Goal: Information Seeking & Learning: Learn about a topic

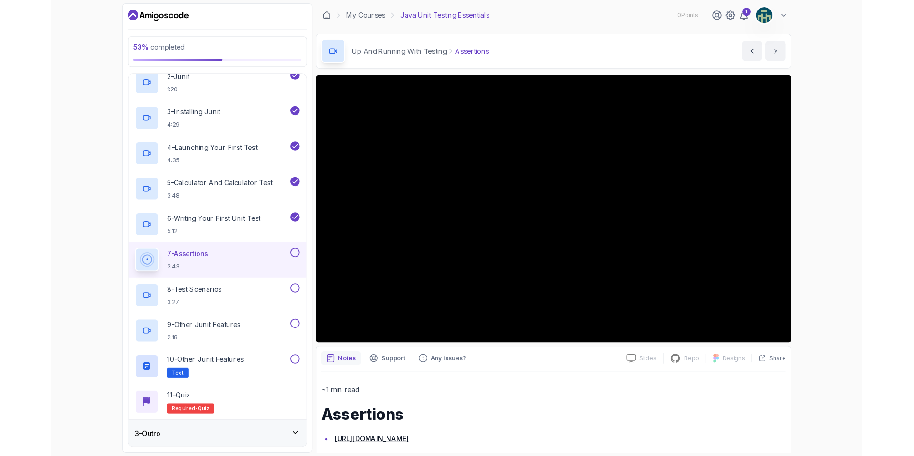
scroll to position [170, 0]
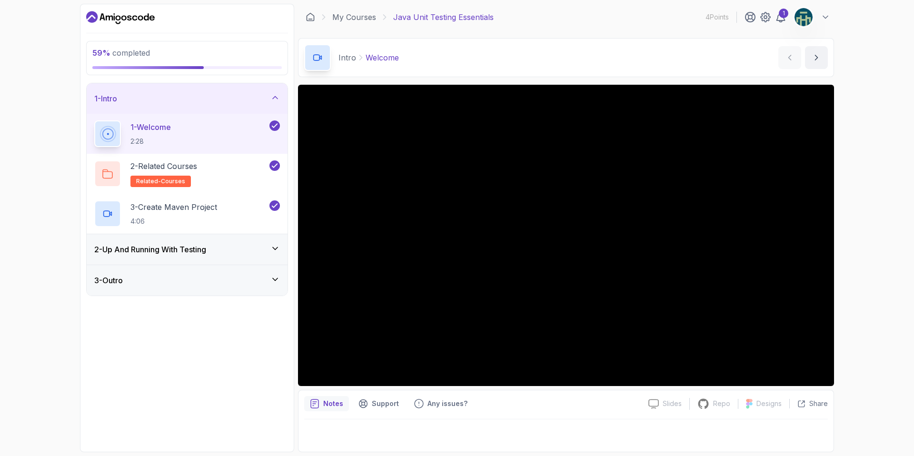
click at [220, 252] on div "2 - Up And Running With Testing" at bounding box center [187, 249] width 186 height 11
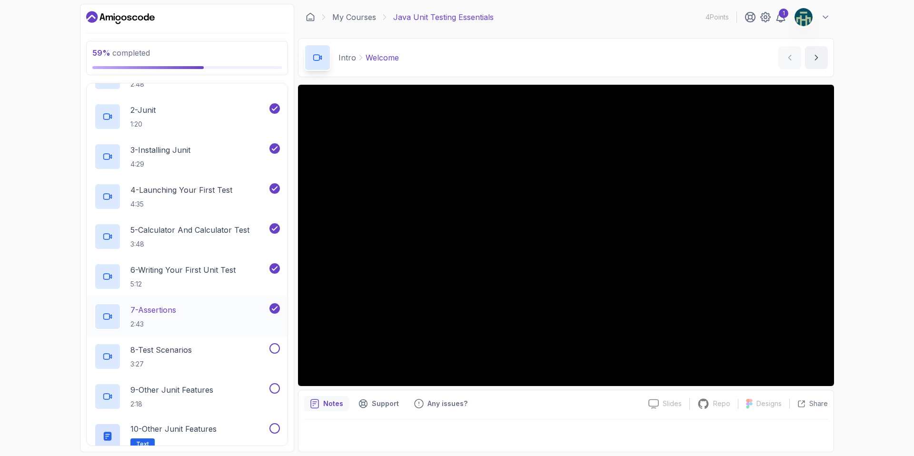
scroll to position [90, 0]
click at [215, 347] on div "8 - Test Scenarios 3:27" at bounding box center [180, 354] width 173 height 27
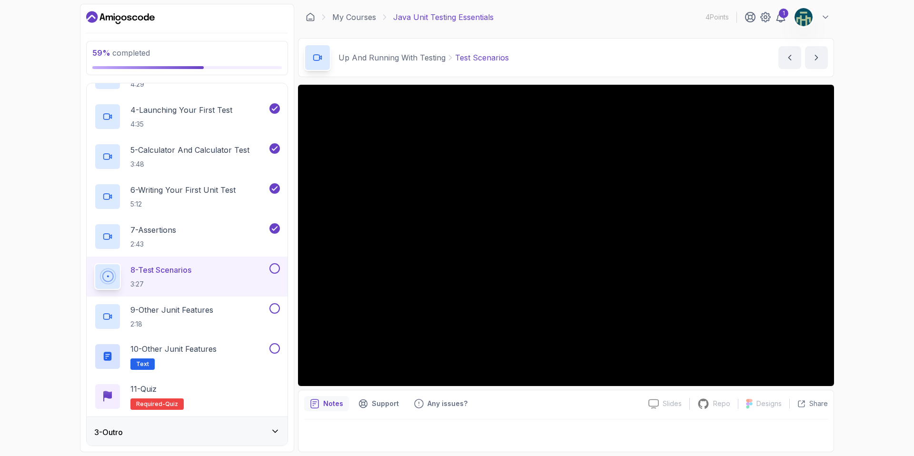
scroll to position [169, 0]
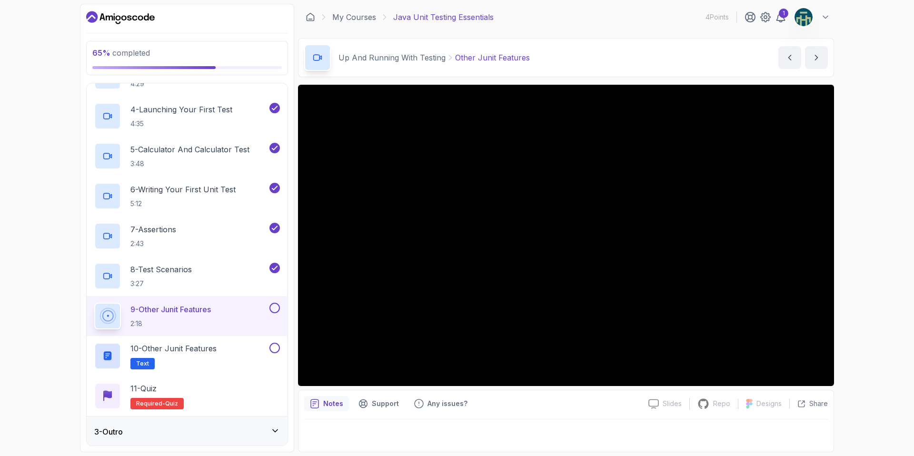
scroll to position [170, 0]
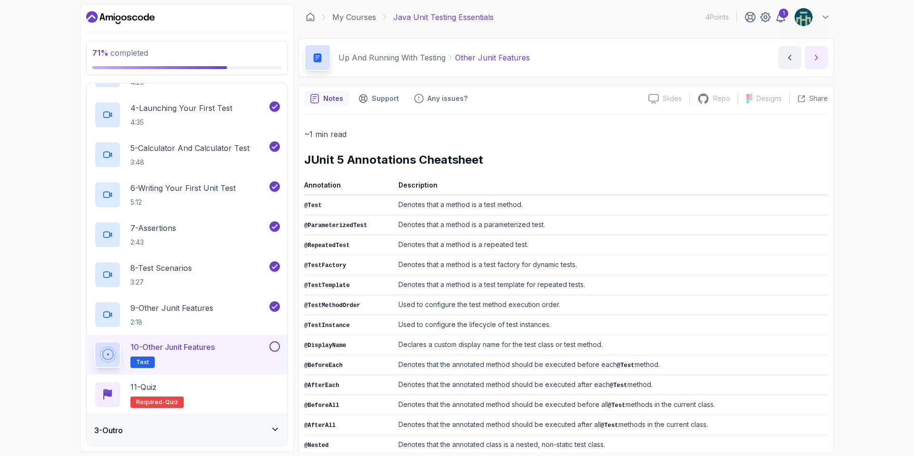
click at [813, 54] on icon "next content" at bounding box center [817, 58] width 10 height 10
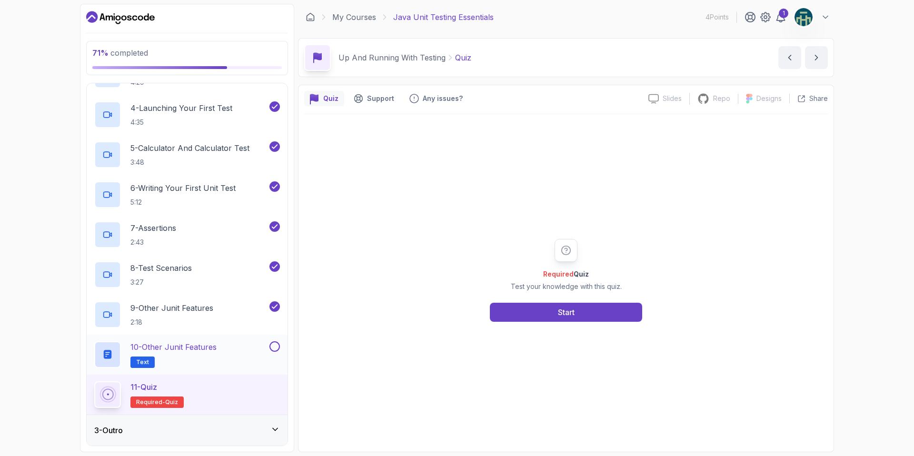
click at [273, 341] on button at bounding box center [274, 346] width 10 height 10
click at [583, 311] on button "Start" at bounding box center [566, 312] width 152 height 19
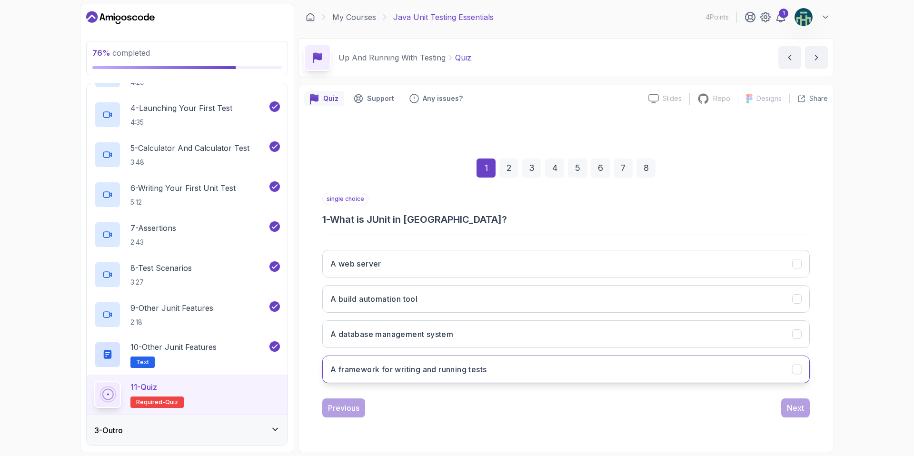
click at [394, 368] on h3 "A framework for writing and running tests" at bounding box center [408, 369] width 156 height 11
click at [793, 410] on div "Next" at bounding box center [795, 407] width 17 height 11
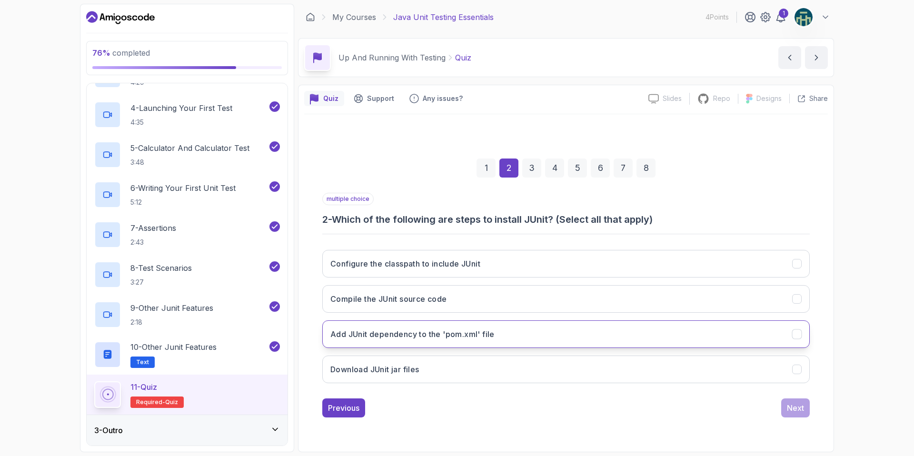
click at [452, 330] on h3 "Add JUnit dependency to the 'pom.xml' file" at bounding box center [412, 334] width 164 height 11
click at [801, 405] on div "Next" at bounding box center [795, 407] width 17 height 11
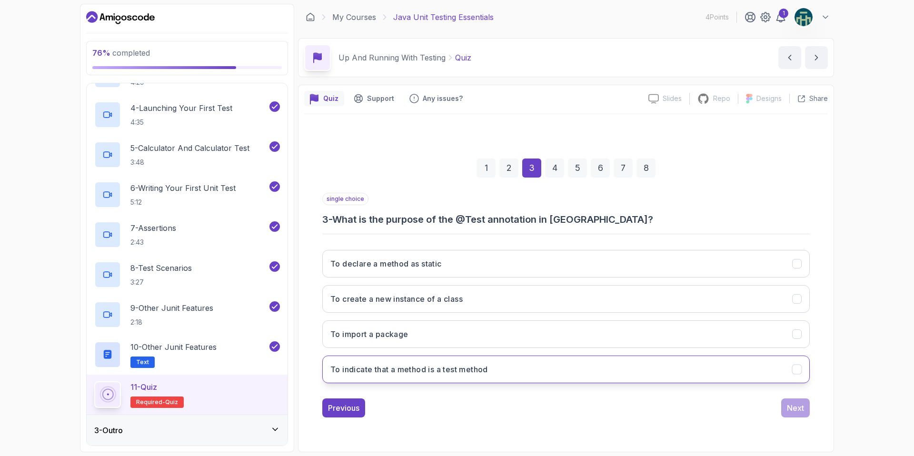
click at [436, 368] on h3 "To indicate that a method is a test method" at bounding box center [409, 369] width 158 height 11
click at [787, 402] on div "Next" at bounding box center [795, 407] width 17 height 11
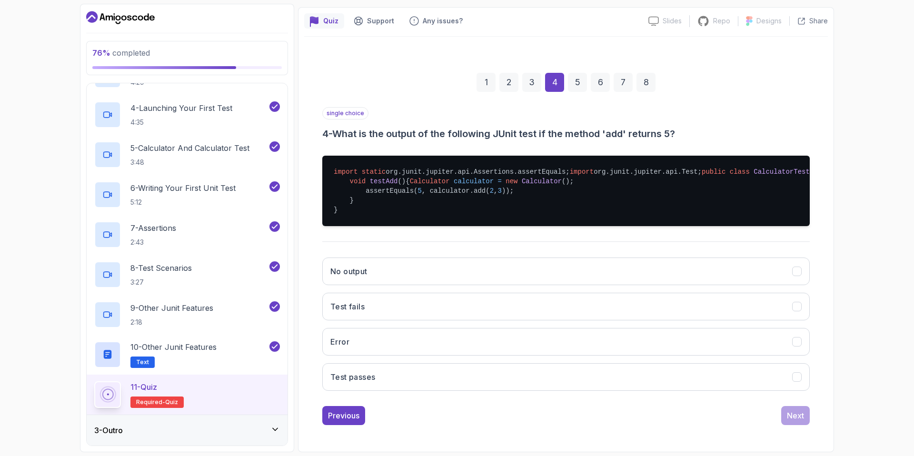
scroll to position [100, 0]
click at [381, 391] on button "Test passes" at bounding box center [566, 377] width 488 height 28
click at [805, 425] on button "Next" at bounding box center [795, 415] width 29 height 19
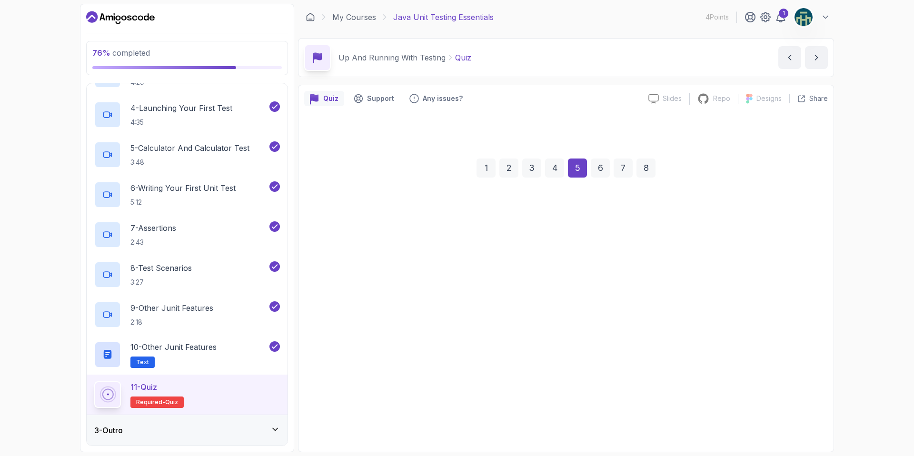
scroll to position [0, 0]
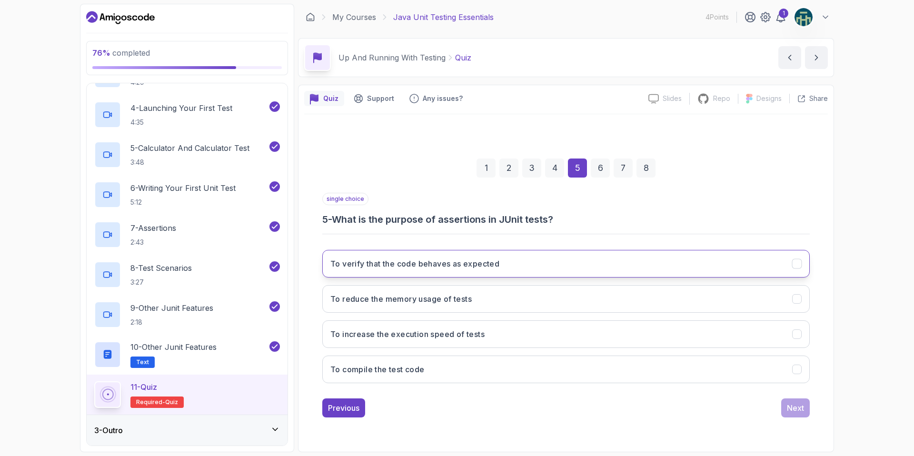
click at [438, 266] on h3 "To verify that the code behaves as expected" at bounding box center [414, 263] width 169 height 11
click at [800, 411] on div "Next" at bounding box center [795, 407] width 17 height 11
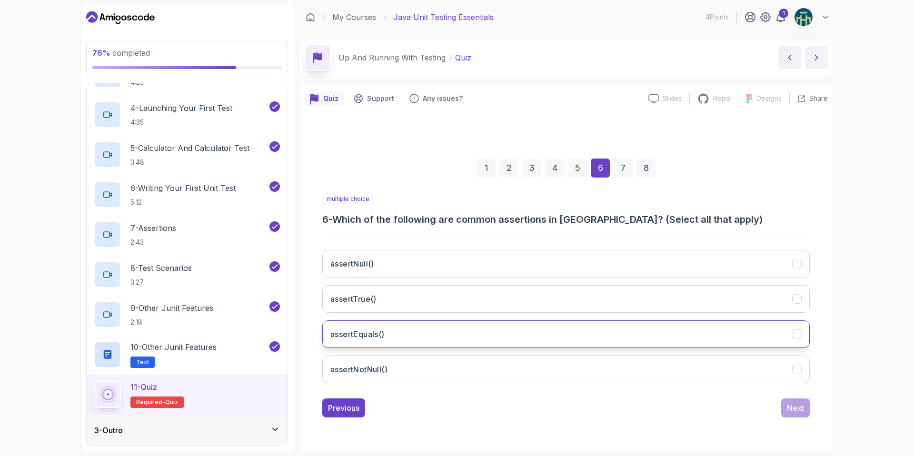
click at [409, 332] on button "assertEquals()" at bounding box center [566, 334] width 488 height 28
click at [788, 403] on div "Next" at bounding box center [795, 407] width 17 height 11
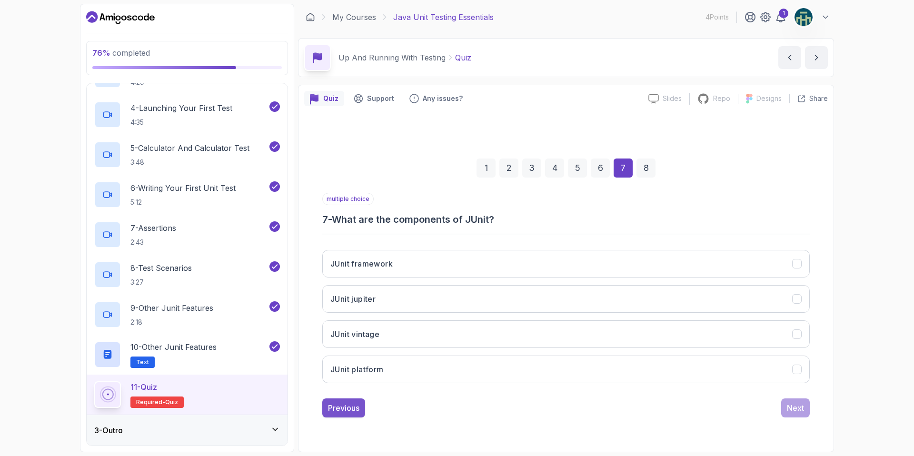
click at [339, 414] on button "Previous" at bounding box center [343, 408] width 43 height 19
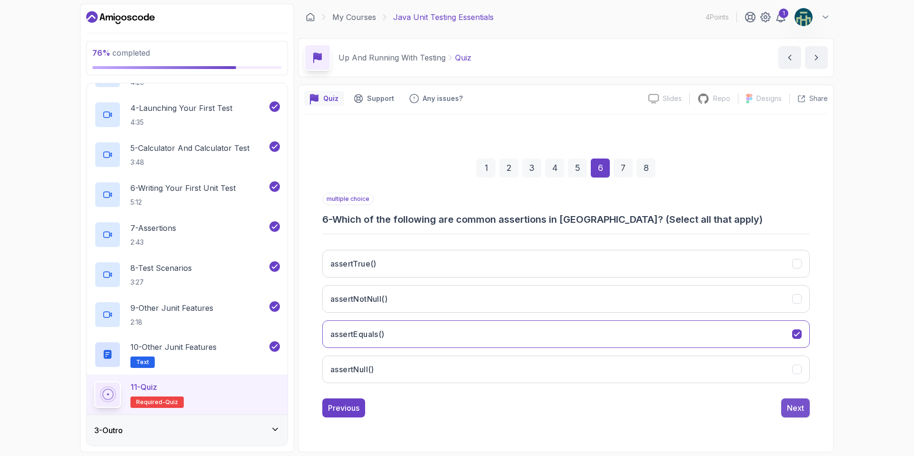
click at [789, 408] on div "Next" at bounding box center [795, 407] width 17 height 11
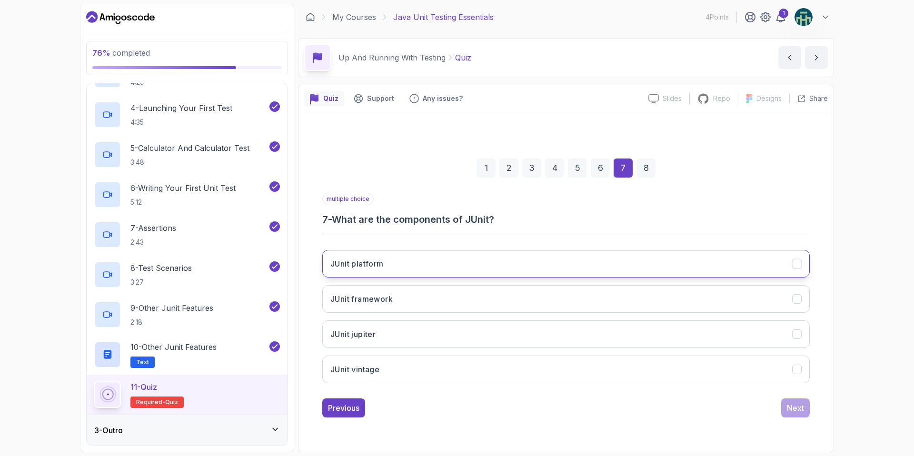
click at [801, 266] on icon "JUnit platform" at bounding box center [797, 263] width 9 height 9
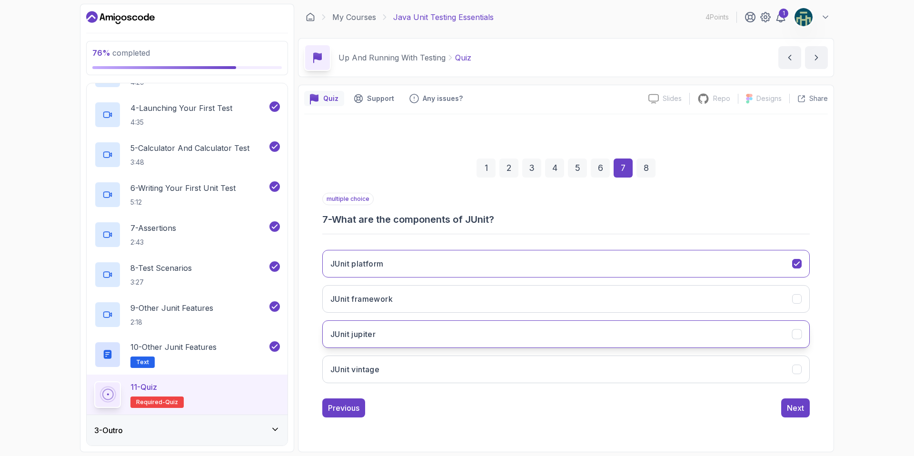
click at [800, 333] on icon "JUnit jupiter" at bounding box center [797, 333] width 9 height 9
click at [798, 369] on icon "JUnit vintage" at bounding box center [796, 370] width 5 height 4
click at [797, 408] on div "Next" at bounding box center [795, 407] width 17 height 11
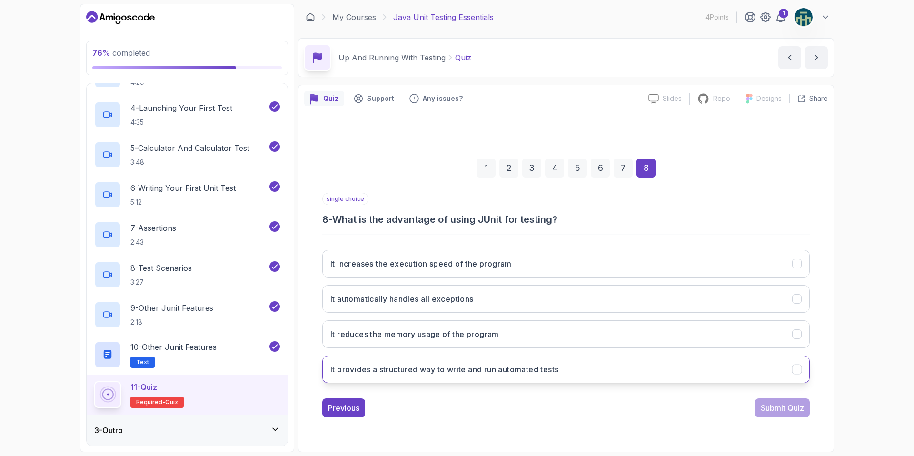
click at [799, 371] on icon "It provides a structured way to write and run automated tests" at bounding box center [797, 369] width 9 height 9
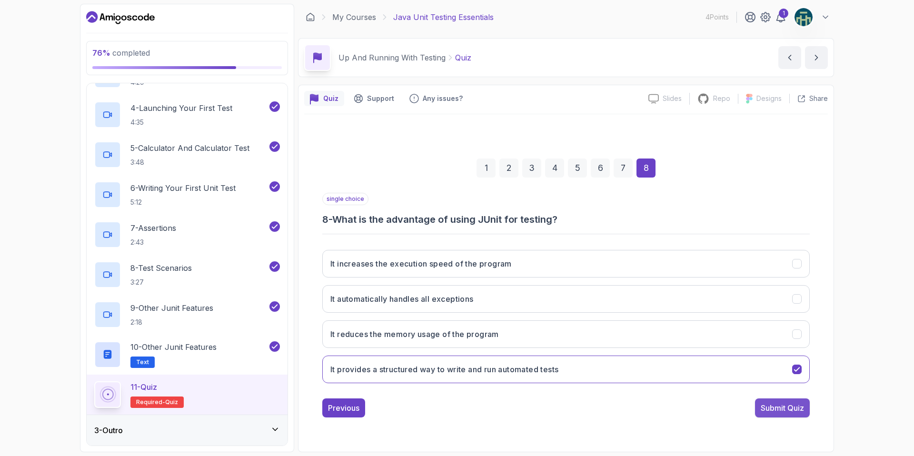
click at [788, 407] on div "Submit Quiz" at bounding box center [782, 407] width 43 height 11
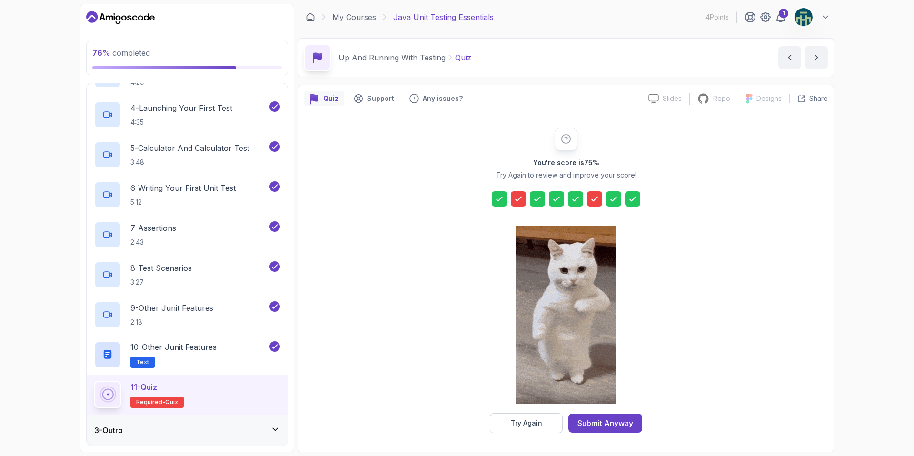
click at [519, 200] on icon at bounding box center [519, 199] width 10 height 10
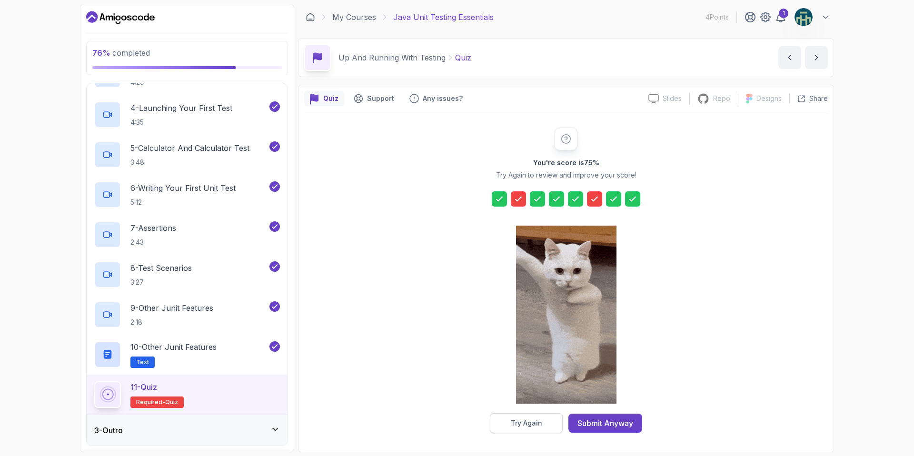
click at [541, 429] on button "Try Again" at bounding box center [526, 423] width 73 height 20
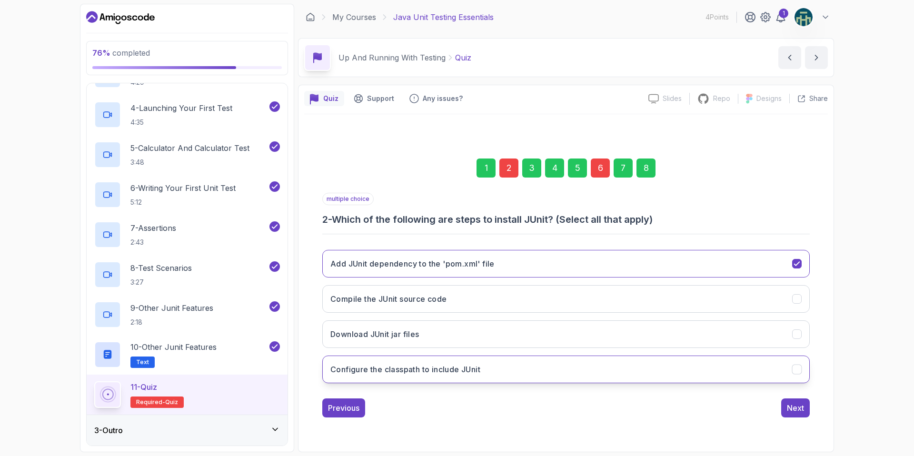
click at [793, 368] on icon "Configure the classpath to include JUnit" at bounding box center [797, 369] width 9 height 9
click at [800, 411] on div "Next" at bounding box center [795, 407] width 17 height 11
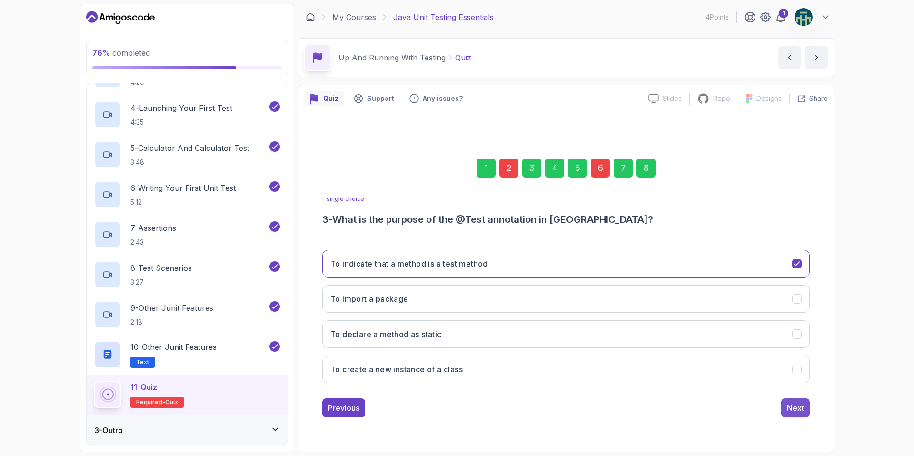
click at [796, 404] on div "Next" at bounding box center [795, 407] width 17 height 11
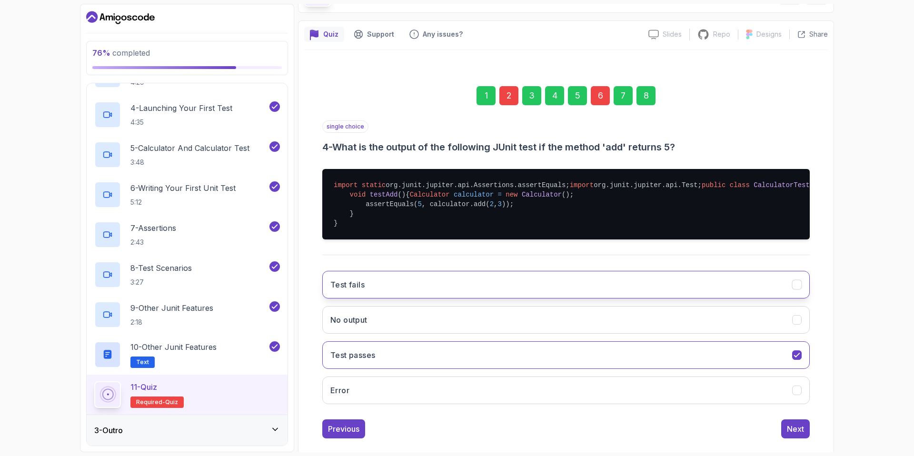
scroll to position [125, 0]
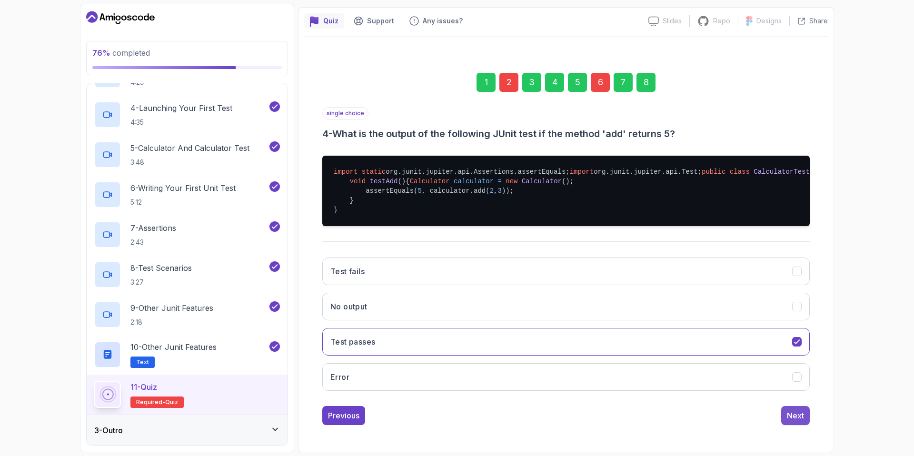
click at [795, 411] on div "Next" at bounding box center [795, 415] width 17 height 11
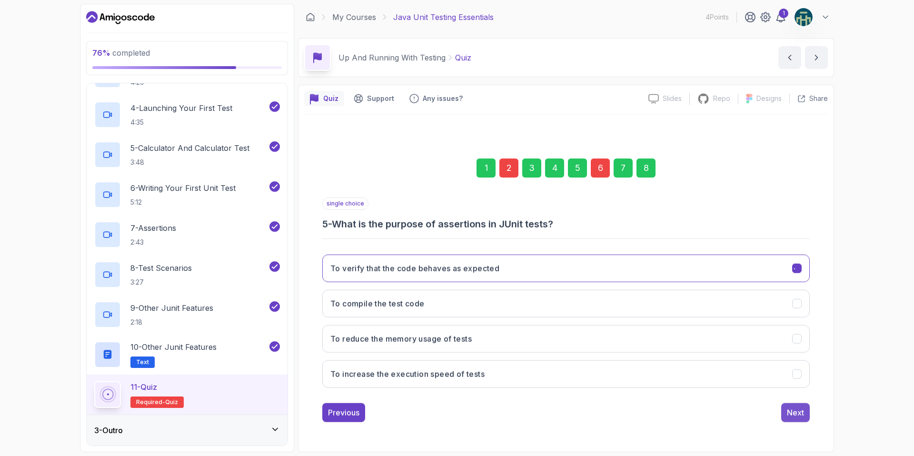
scroll to position [0, 0]
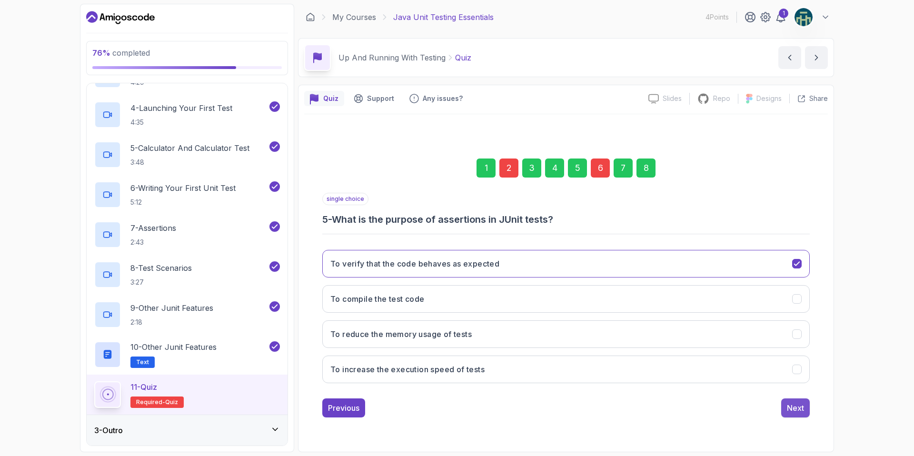
click at [795, 412] on div "Next" at bounding box center [795, 407] width 17 height 11
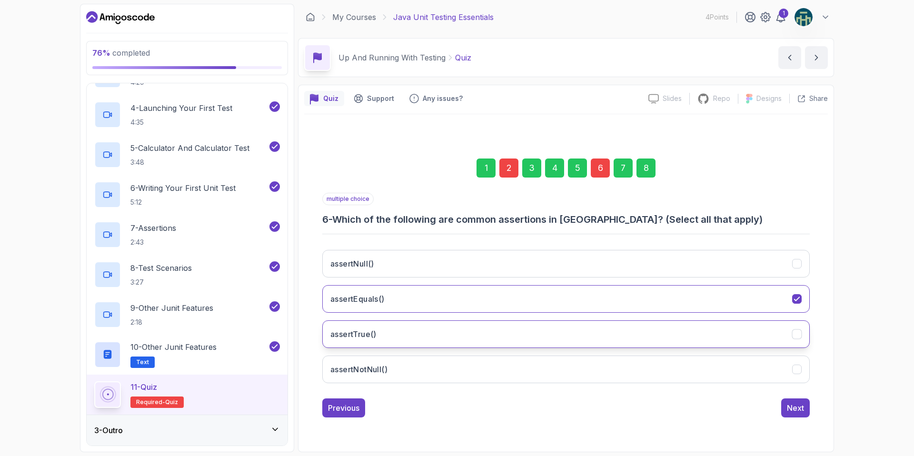
click at [799, 334] on icon "assertTrue()" at bounding box center [797, 333] width 9 height 9
click at [803, 409] on div "Next" at bounding box center [795, 407] width 17 height 11
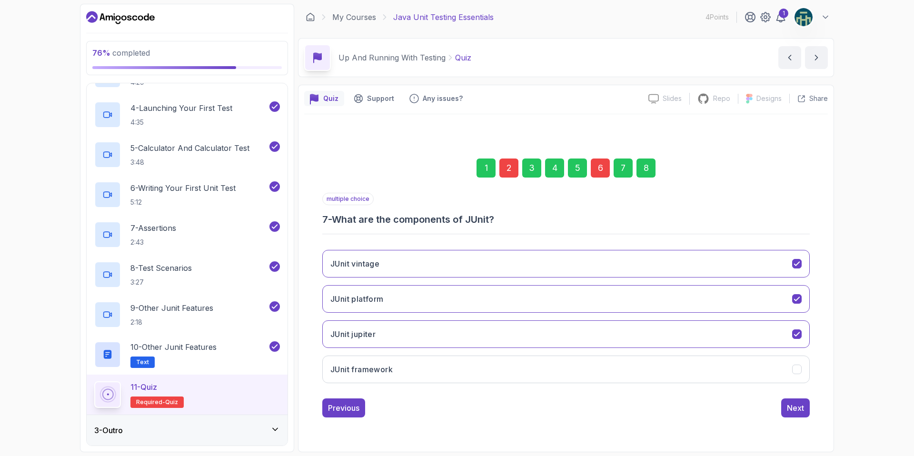
click at [803, 409] on div "Next" at bounding box center [795, 407] width 17 height 11
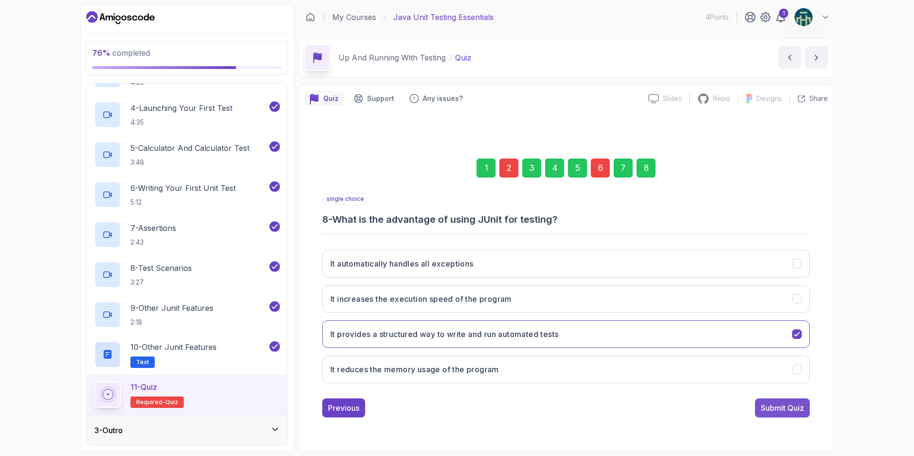
click at [799, 409] on div "Submit Quiz" at bounding box center [782, 407] width 43 height 11
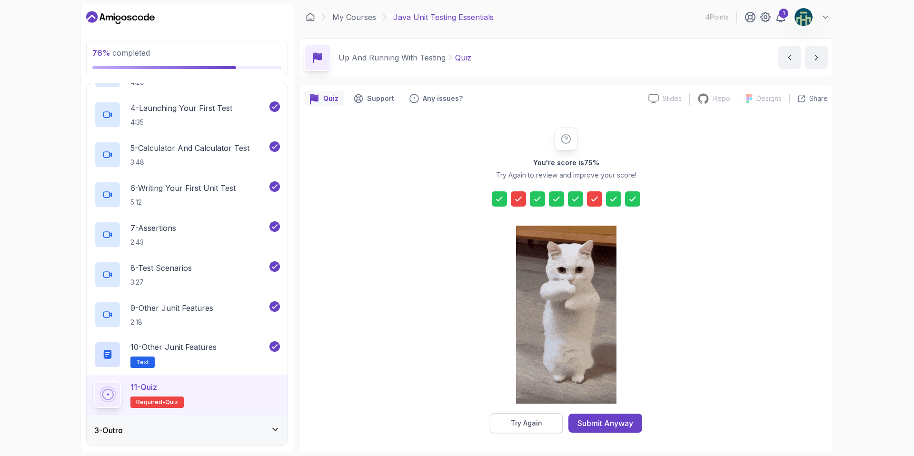
click at [515, 424] on div "Try Again" at bounding box center [526, 424] width 31 height 10
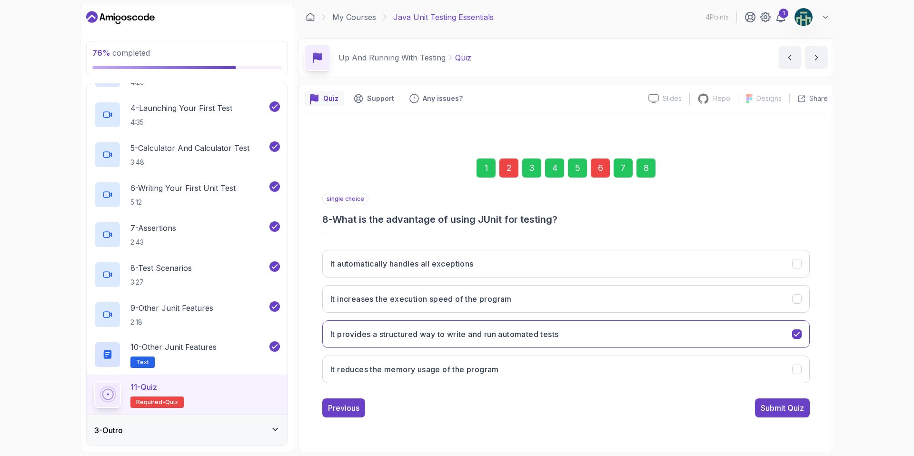
click at [510, 168] on div "2" at bounding box center [508, 168] width 19 height 19
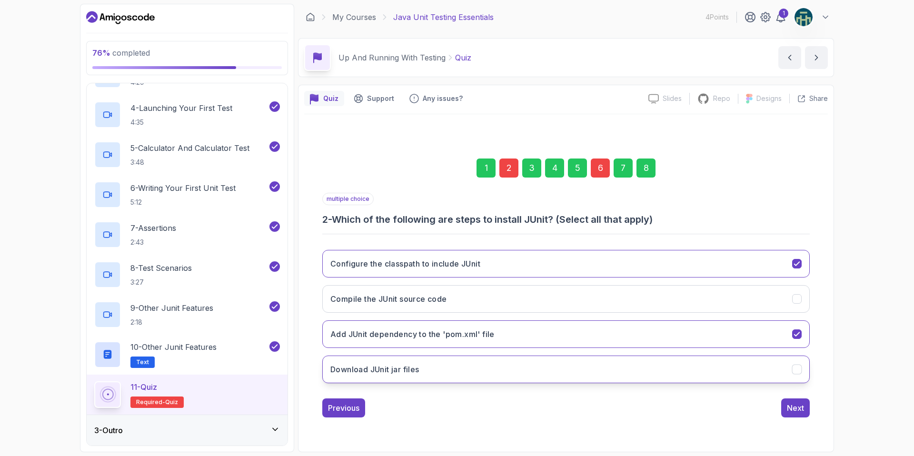
click at [794, 369] on icon "Download JUnit jar files" at bounding box center [797, 369] width 9 height 9
click at [606, 172] on div "6" at bounding box center [600, 168] width 19 height 19
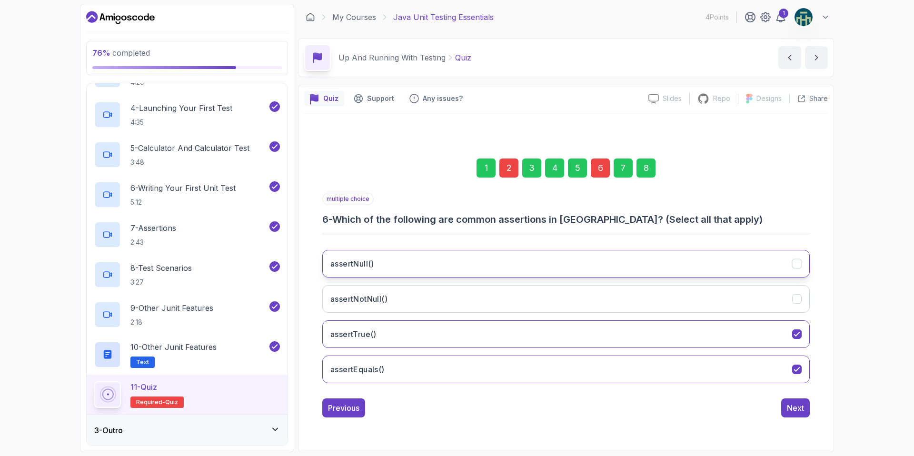
click at [795, 265] on icon "assertNull()" at bounding box center [796, 264] width 5 height 4
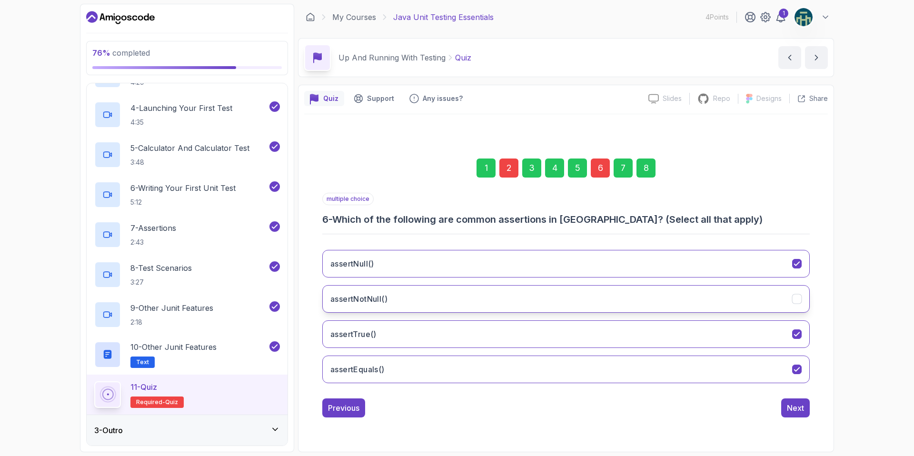
click at [799, 296] on icon "assertNotNull()" at bounding box center [797, 298] width 9 height 9
click at [796, 410] on div "Next" at bounding box center [795, 407] width 17 height 11
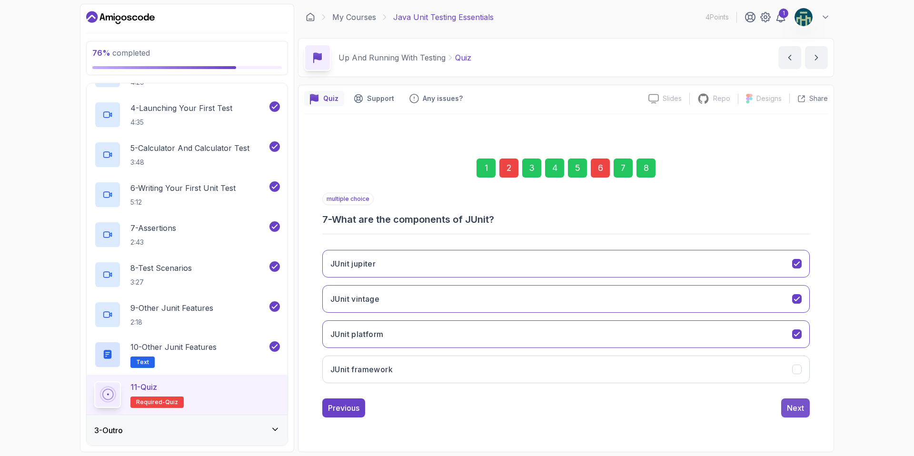
click at [796, 406] on div "Next" at bounding box center [795, 407] width 17 height 11
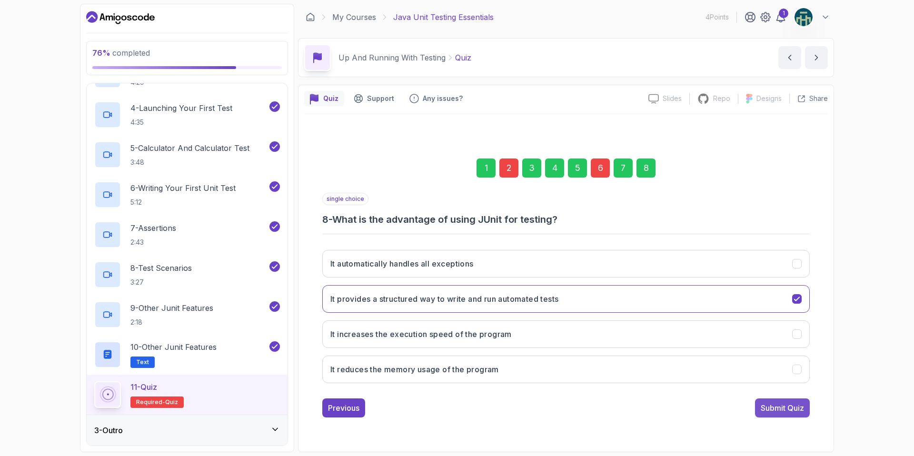
click at [790, 408] on div "Submit Quiz" at bounding box center [782, 407] width 43 height 11
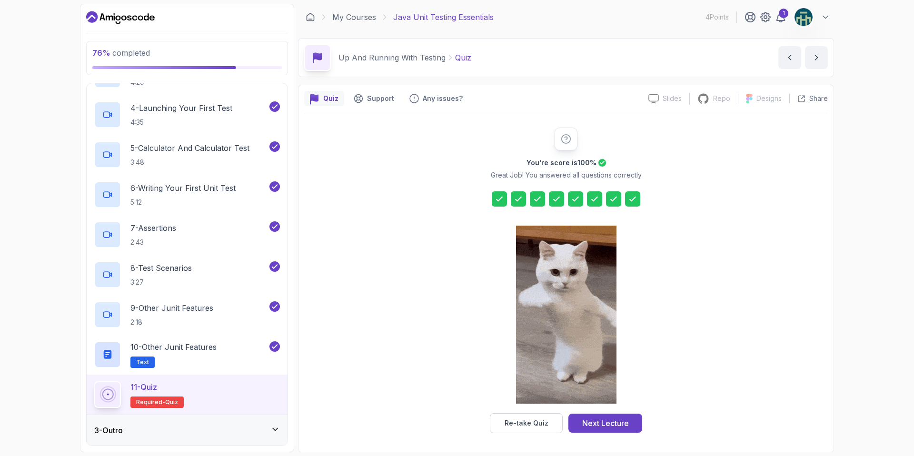
scroll to position [0, 0]
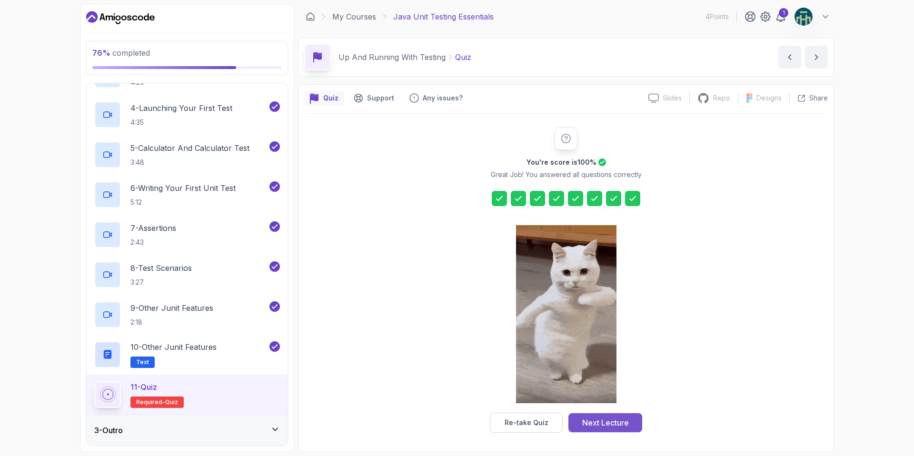
click at [587, 422] on div "Next Lecture" at bounding box center [605, 422] width 47 height 11
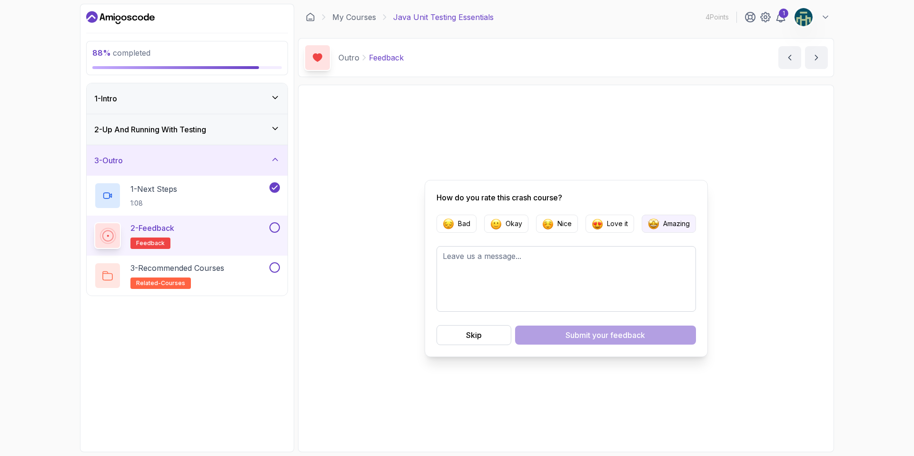
click at [666, 225] on p "Amazing" at bounding box center [676, 224] width 27 height 10
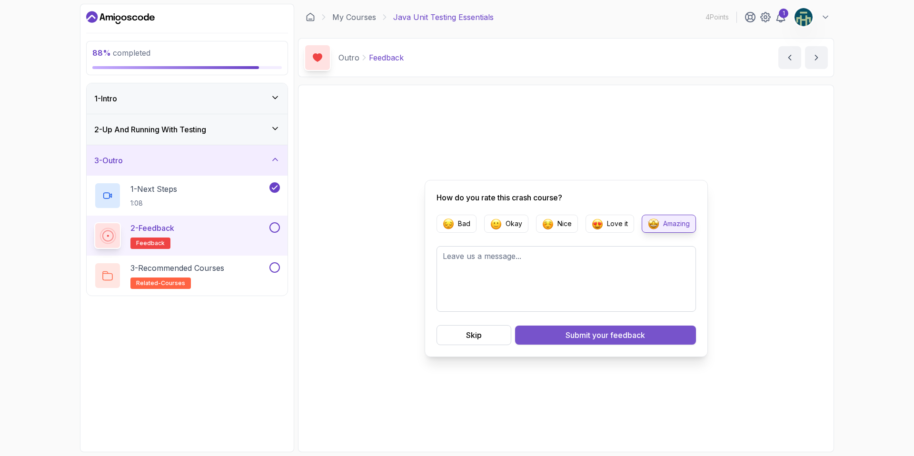
click at [580, 333] on div "Submit your feedback" at bounding box center [606, 334] width 80 height 11
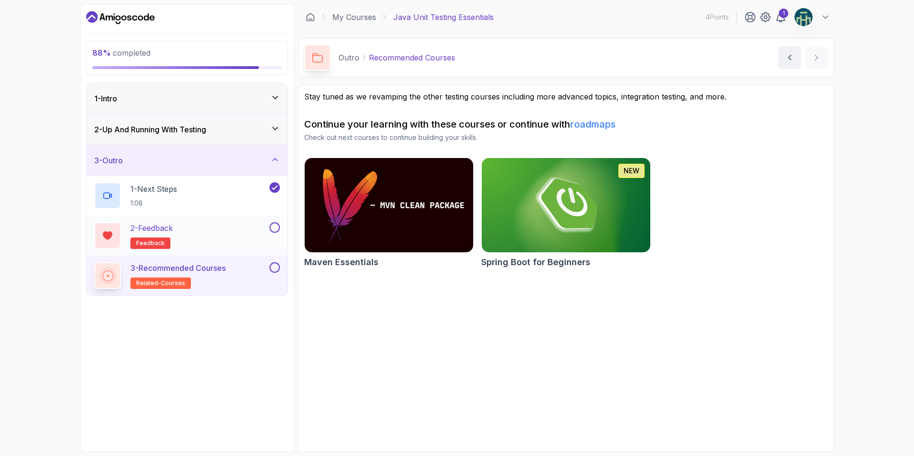
click at [274, 227] on button at bounding box center [274, 227] width 10 height 10
click at [231, 268] on div "3 - Recommended Courses related-courses" at bounding box center [180, 275] width 173 height 27
click at [274, 268] on button at bounding box center [274, 267] width 10 height 10
click at [778, 16] on icon at bounding box center [780, 16] width 11 height 11
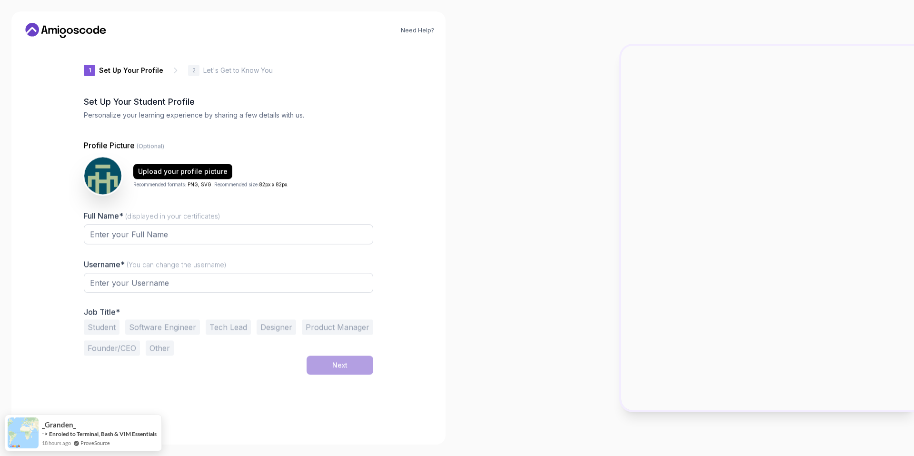
type input "royaljackal2d98d"
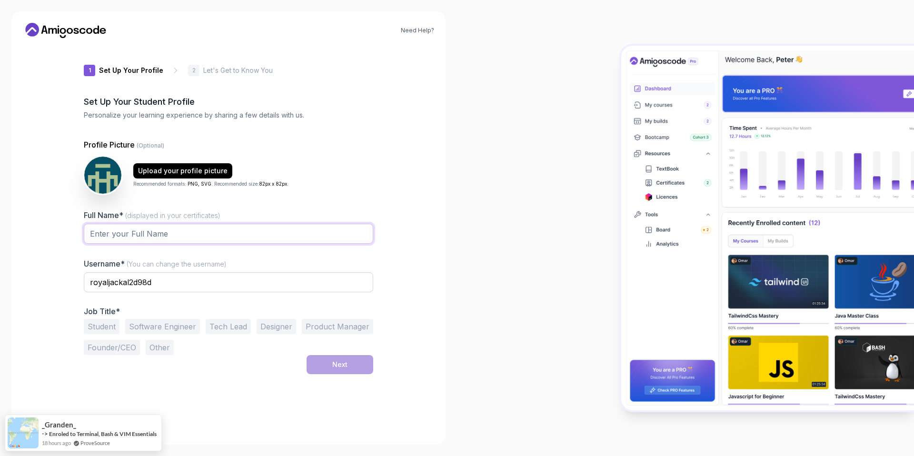
click at [190, 238] on input "Full Name* (displayed in your certificates)" at bounding box center [228, 234] width 289 height 20
type input "Vladica Ivic"
click at [152, 327] on button "Software Engineer" at bounding box center [162, 326] width 75 height 15
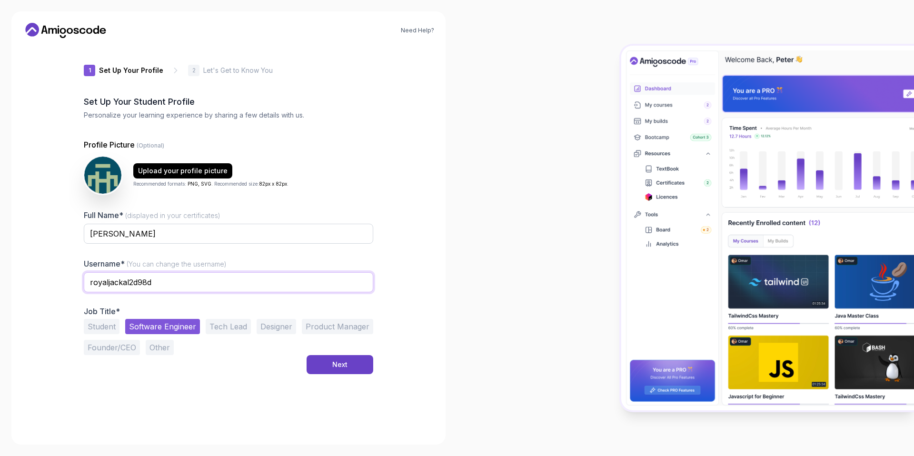
drag, startPoint x: 157, startPoint y: 286, endPoint x: 73, endPoint y: 287, distance: 83.3
click at [73, 287] on div "1 Set Up Your Profile 1 Set Up Your Profile 2 Let's Get to Know You Set Up Your…" at bounding box center [229, 240] width 320 height 388
type input "vladicaivic"
click at [328, 357] on button "Next" at bounding box center [340, 364] width 67 height 19
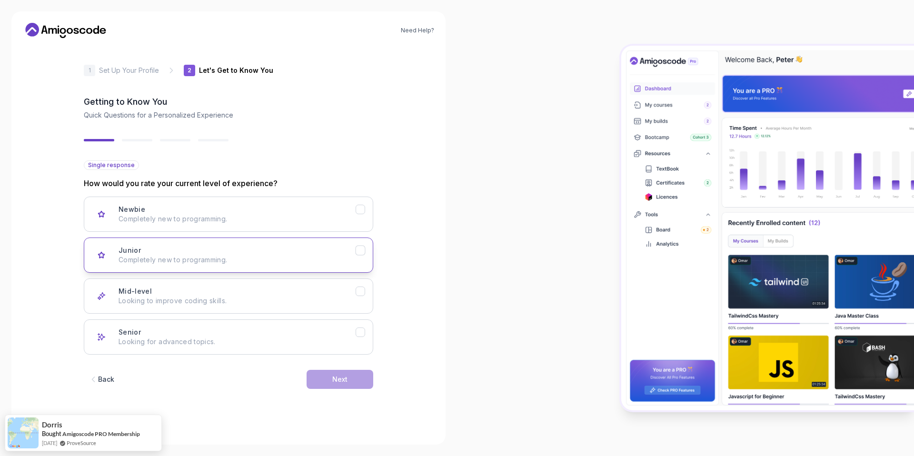
click at [358, 249] on icon "Junior" at bounding box center [360, 250] width 9 height 9
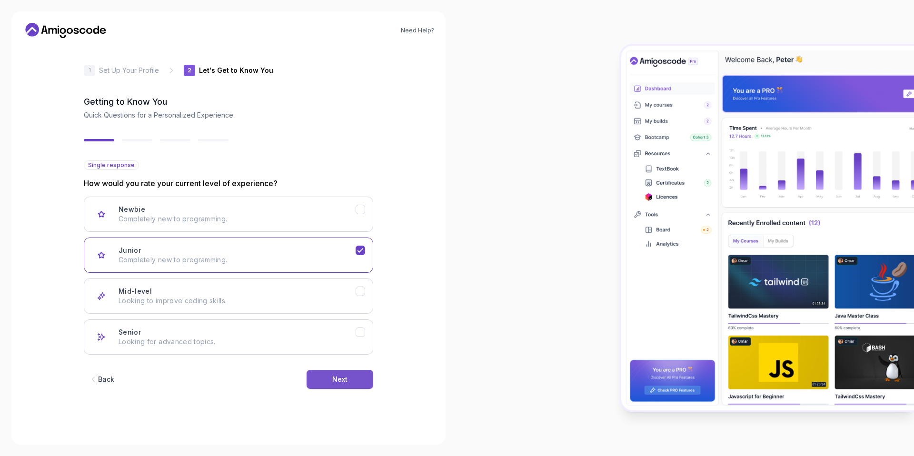
click at [340, 384] on button "Next" at bounding box center [340, 379] width 67 height 19
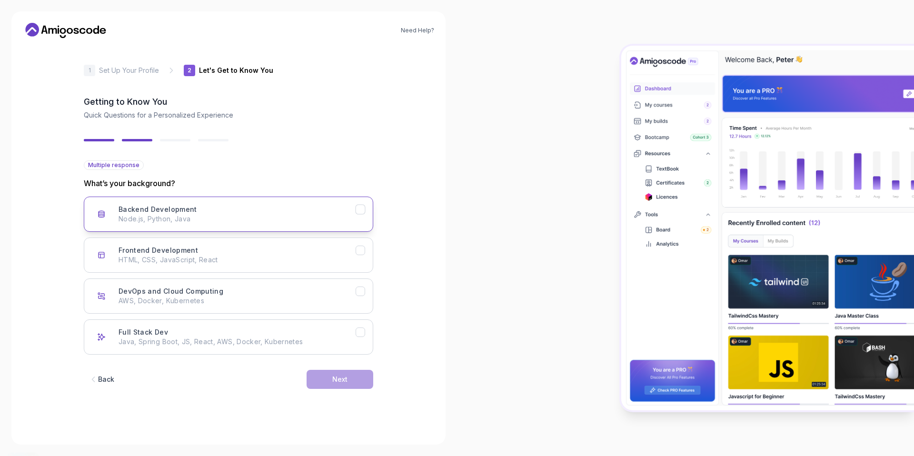
click at [365, 208] on div "Backend Development" at bounding box center [361, 210] width 10 height 10
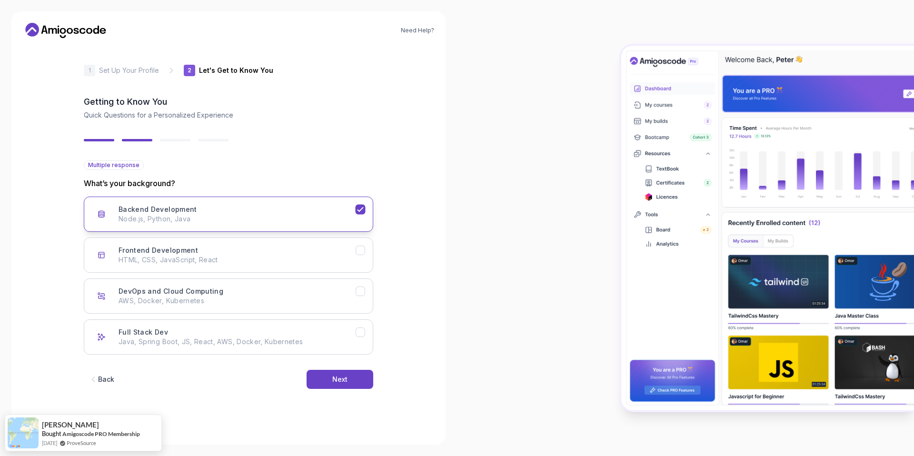
click at [362, 213] on icon "Backend Development" at bounding box center [360, 209] width 9 height 9
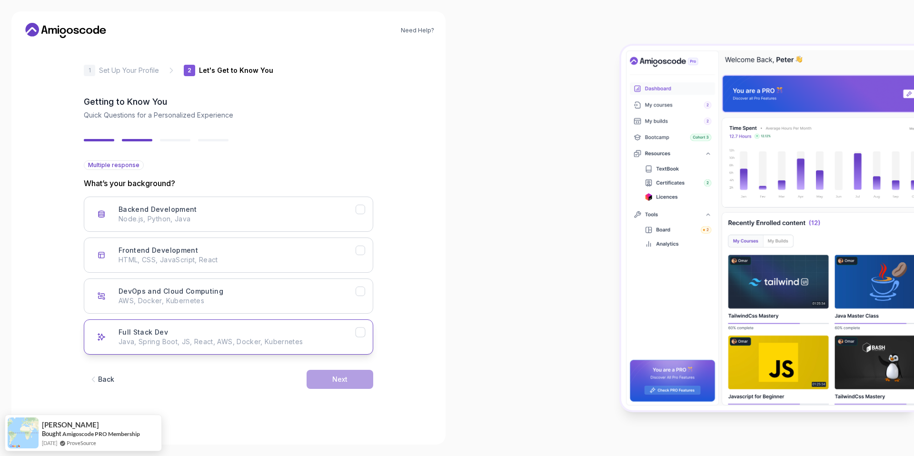
click at [359, 336] on icon "Full Stack Dev" at bounding box center [360, 332] width 9 height 9
click at [350, 379] on button "Next" at bounding box center [340, 379] width 67 height 19
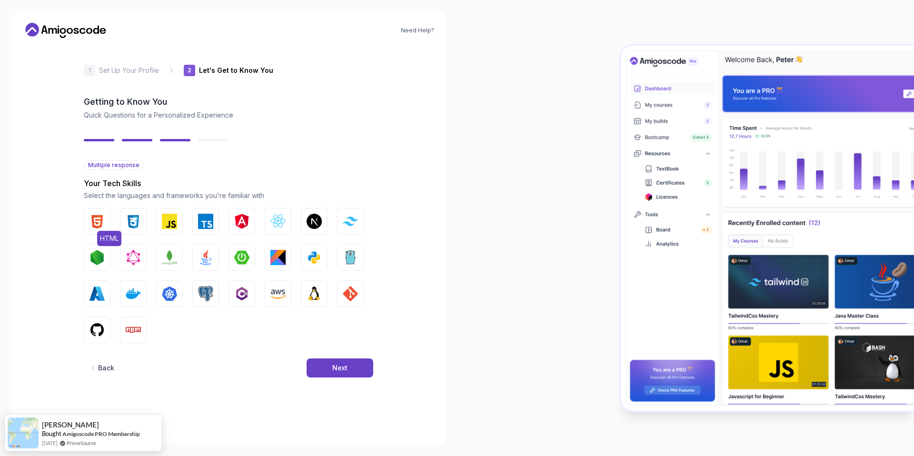
drag, startPoint x: 94, startPoint y: 223, endPoint x: 103, endPoint y: 223, distance: 9.0
click at [95, 223] on img "button" at bounding box center [97, 221] width 15 height 15
click at [132, 220] on img "button" at bounding box center [133, 221] width 15 height 15
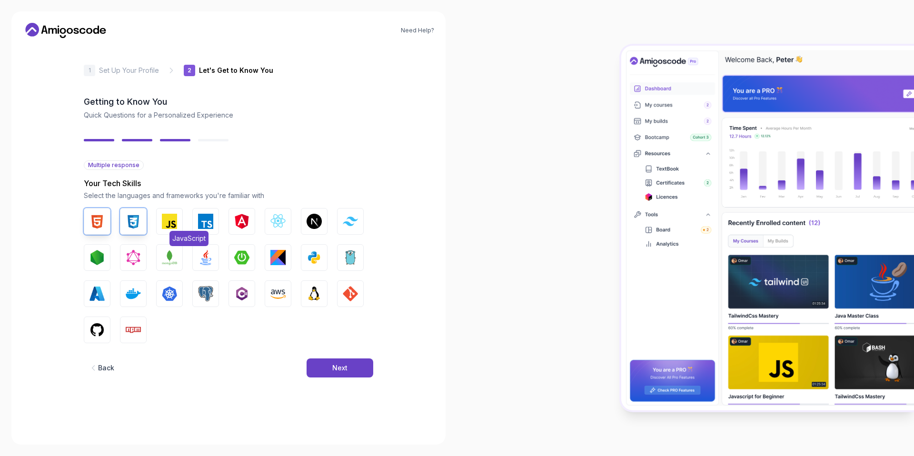
click at [174, 222] on img "button" at bounding box center [169, 221] width 15 height 15
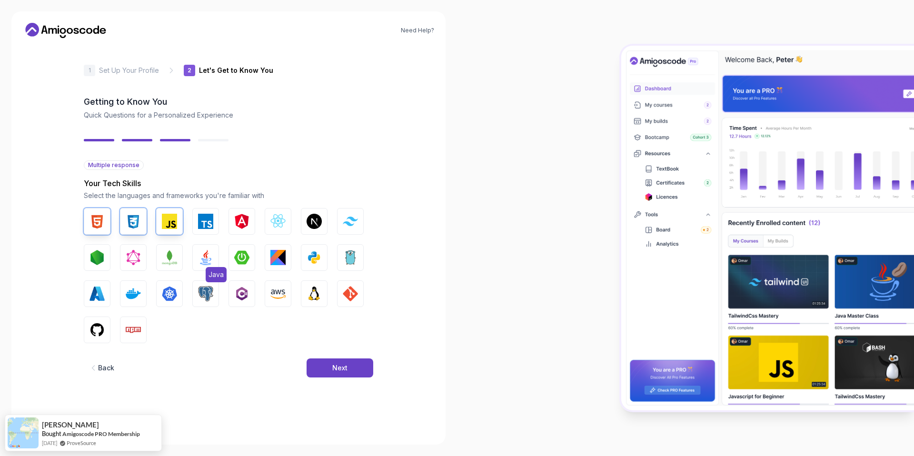
click at [198, 255] on img "button" at bounding box center [205, 257] width 15 height 15
click at [248, 253] on img "button" at bounding box center [241, 257] width 15 height 15
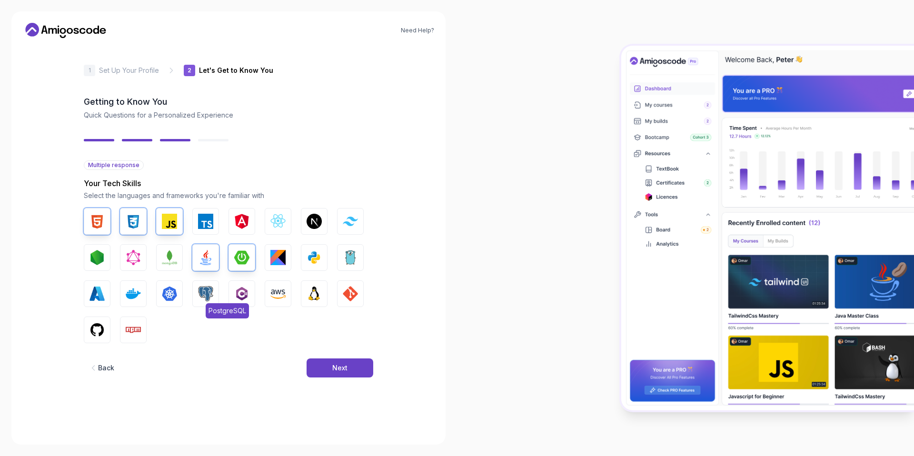
click at [210, 295] on img "button" at bounding box center [205, 293] width 15 height 15
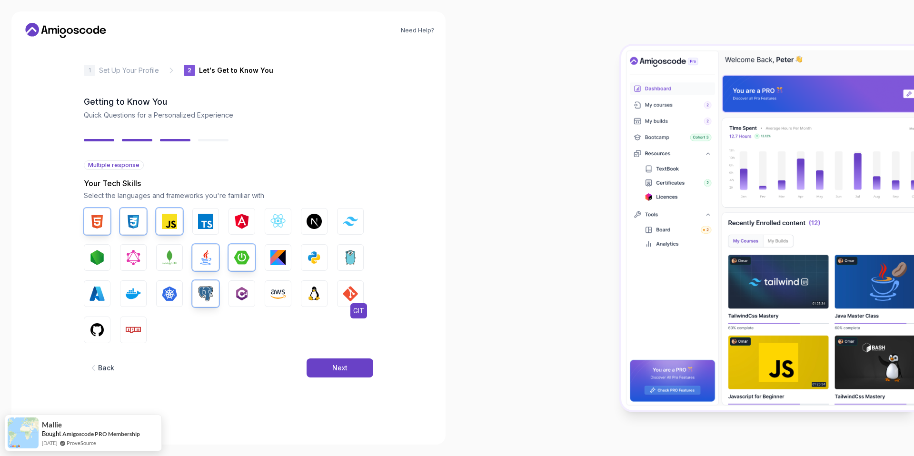
click at [355, 291] on img "button" at bounding box center [350, 293] width 15 height 15
click at [90, 327] on img "button" at bounding box center [97, 329] width 15 height 15
click at [352, 295] on img "button" at bounding box center [350, 293] width 15 height 15
click at [270, 220] on img "button" at bounding box center [277, 221] width 15 height 15
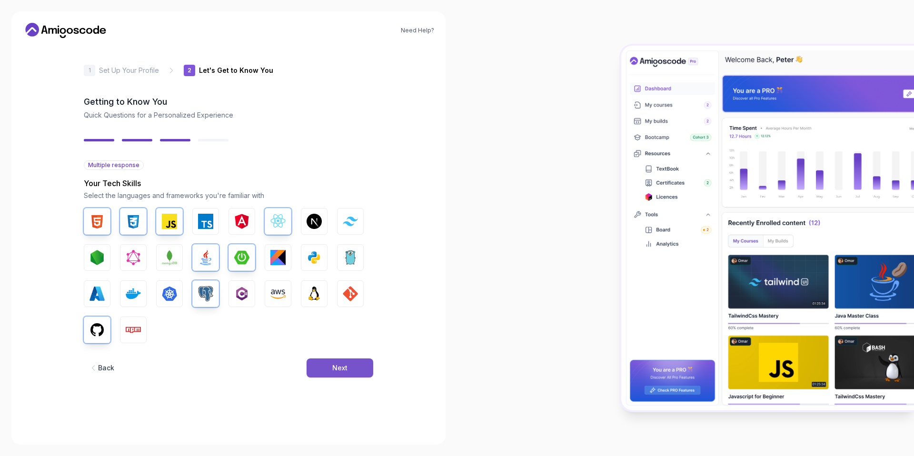
click at [339, 366] on div "Next" at bounding box center [339, 368] width 15 height 10
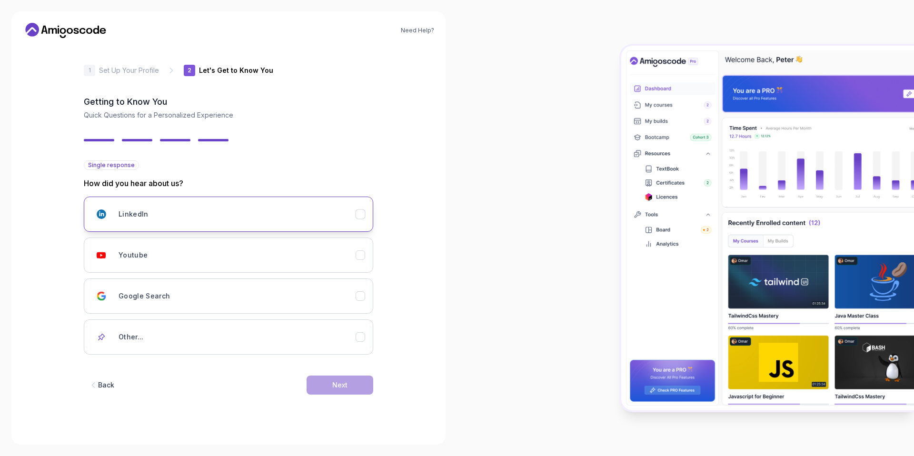
click at [360, 216] on icon "LinkedIn" at bounding box center [360, 214] width 9 height 9
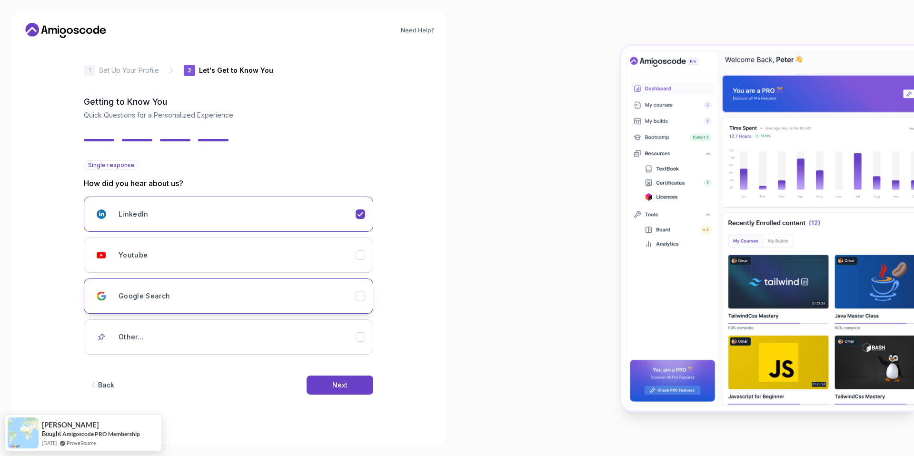
click at [357, 295] on icon "Google Search" at bounding box center [360, 296] width 9 height 9
click at [339, 384] on div "Next" at bounding box center [339, 385] width 15 height 10
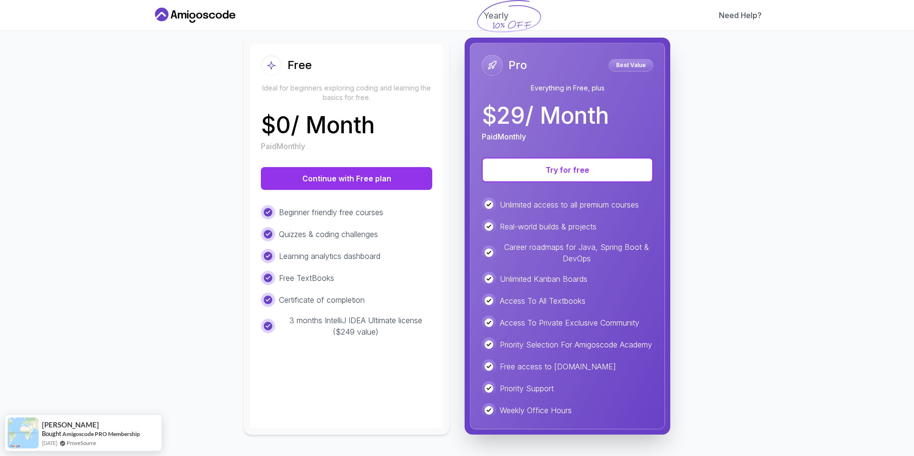
scroll to position [106, 0]
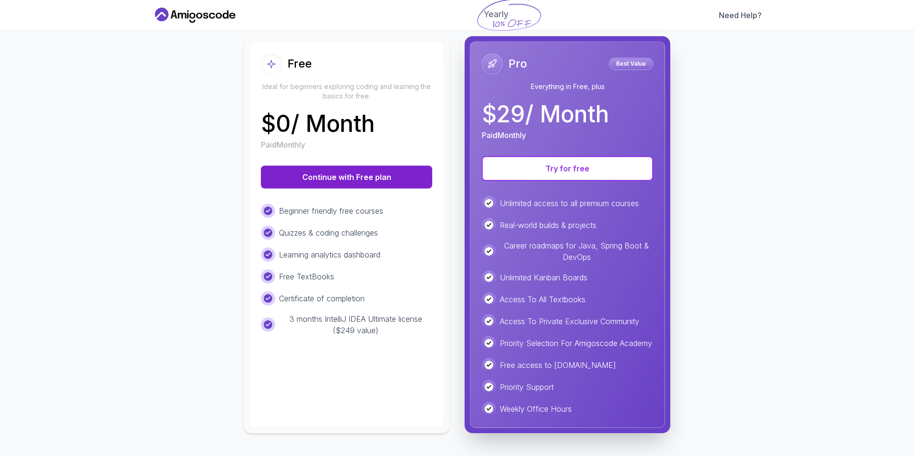
click at [360, 168] on button "Continue with Free plan" at bounding box center [346, 177] width 171 height 23
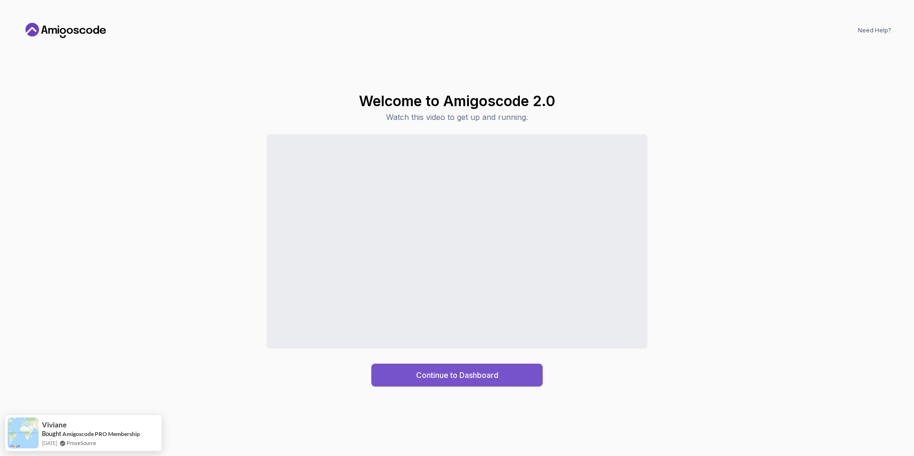
click at [440, 378] on div "Continue to Dashboard" at bounding box center [457, 374] width 82 height 11
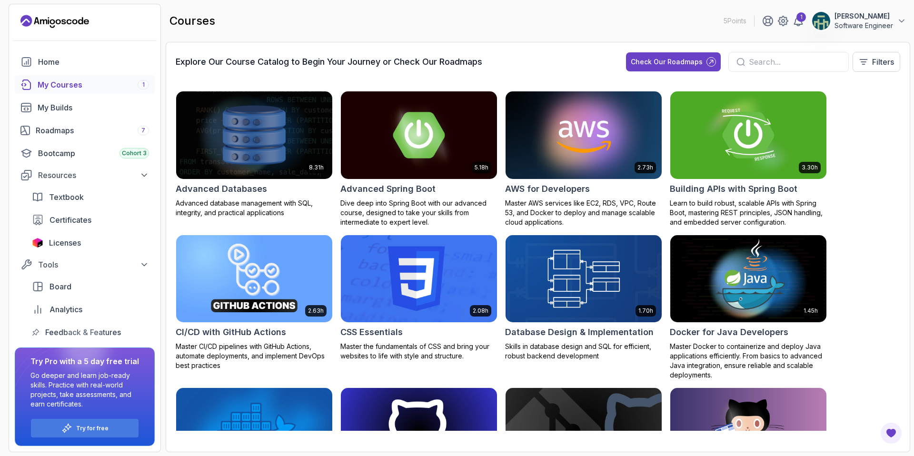
click at [763, 64] on input "text" at bounding box center [795, 61] width 92 height 11
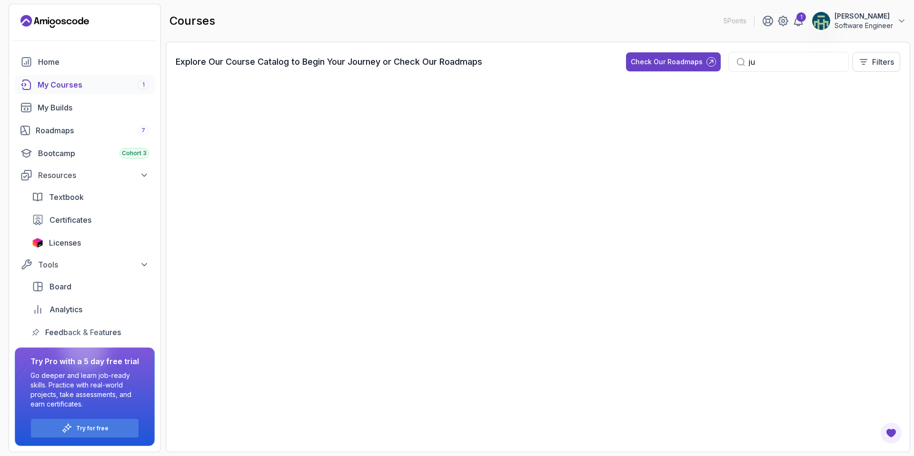
type input "j"
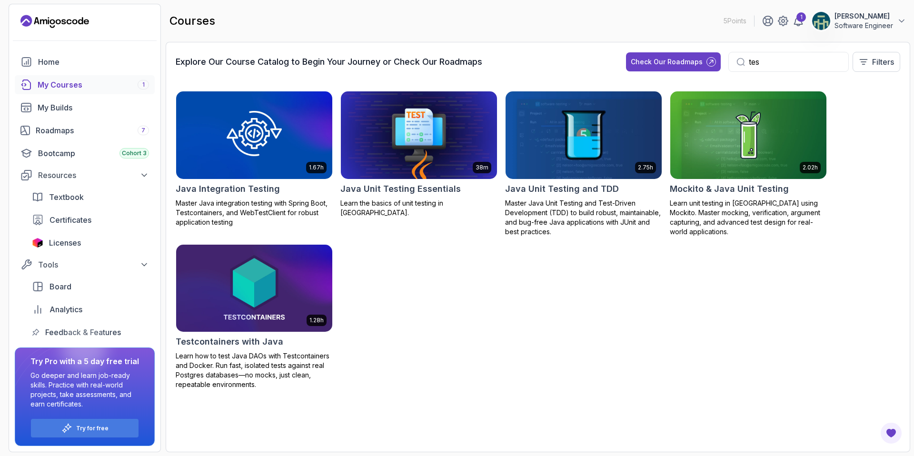
type input "tes"
click at [438, 122] on img at bounding box center [419, 135] width 164 height 92
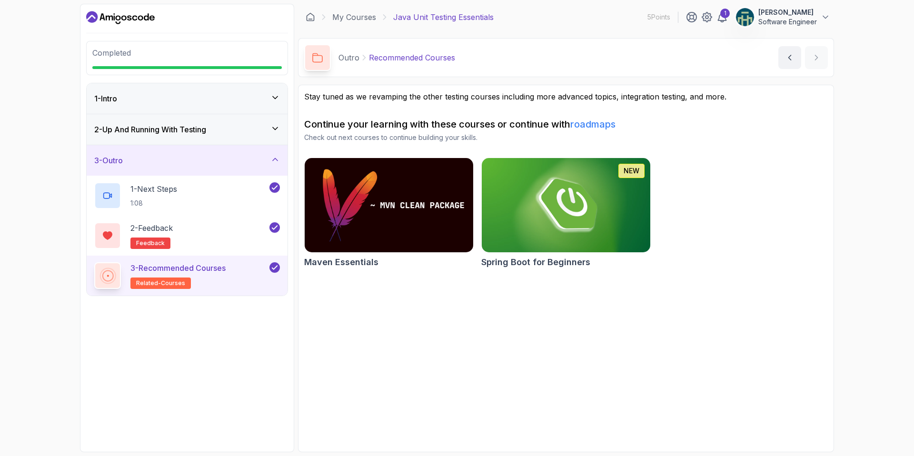
click at [202, 265] on p "3 - Recommended Courses" at bounding box center [177, 267] width 95 height 11
click at [274, 266] on icon at bounding box center [274, 268] width 9 height 10
click at [210, 269] on p "3 - Recommended Courses" at bounding box center [177, 267] width 95 height 11
click at [275, 265] on button at bounding box center [274, 267] width 10 height 10
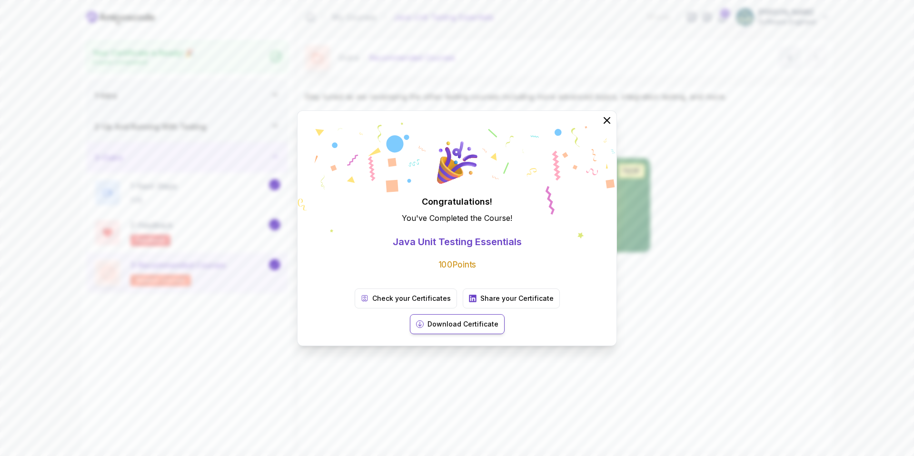
click at [499, 319] on p "Download Certificate" at bounding box center [463, 324] width 71 height 10
click at [372, 303] on p "Check your Certificates" at bounding box center [411, 299] width 79 height 10
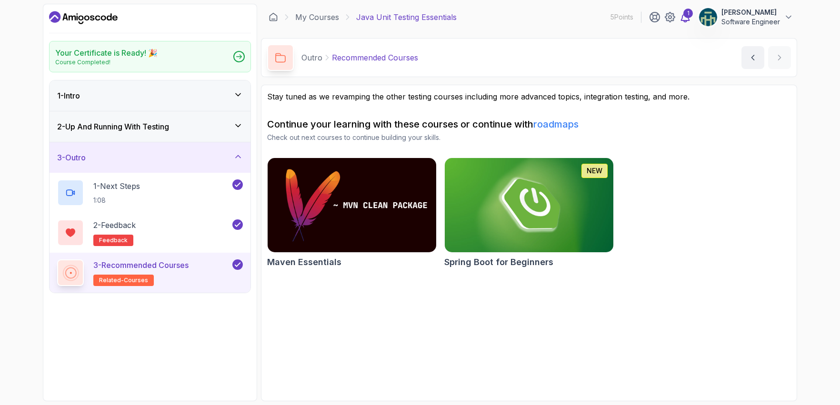
click at [686, 16] on div "1" at bounding box center [688, 14] width 10 height 10
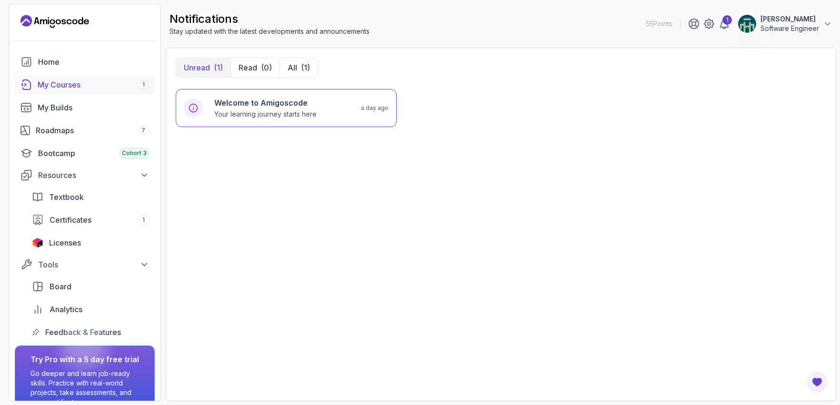
click at [77, 86] on div "My Courses 1" at bounding box center [93, 84] width 111 height 11
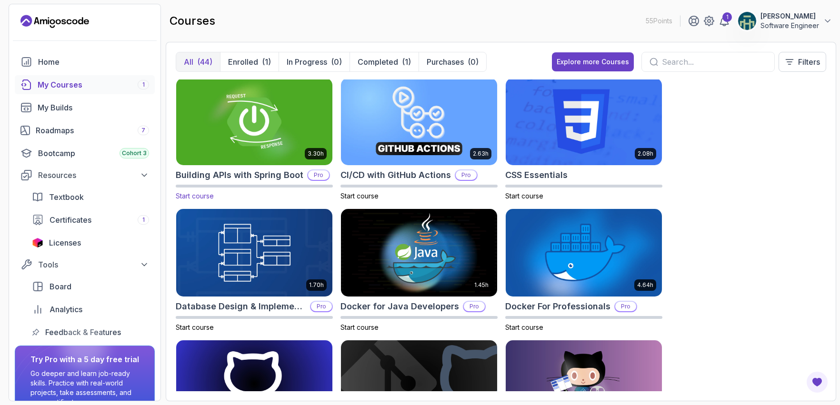
scroll to position [60, 0]
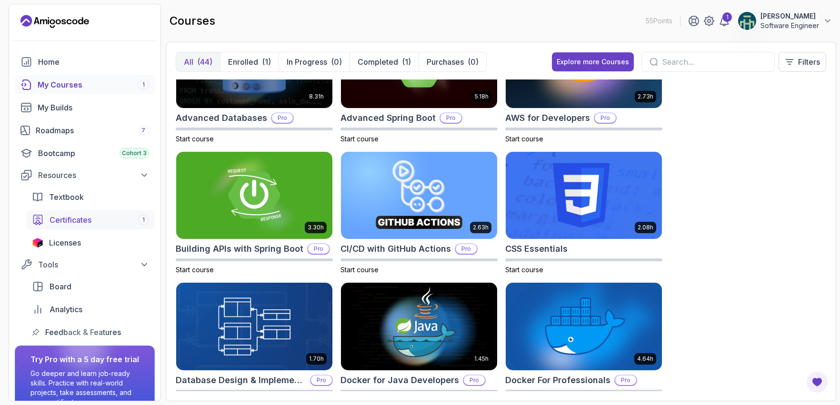
click at [69, 225] on span "Certificates" at bounding box center [71, 219] width 42 height 11
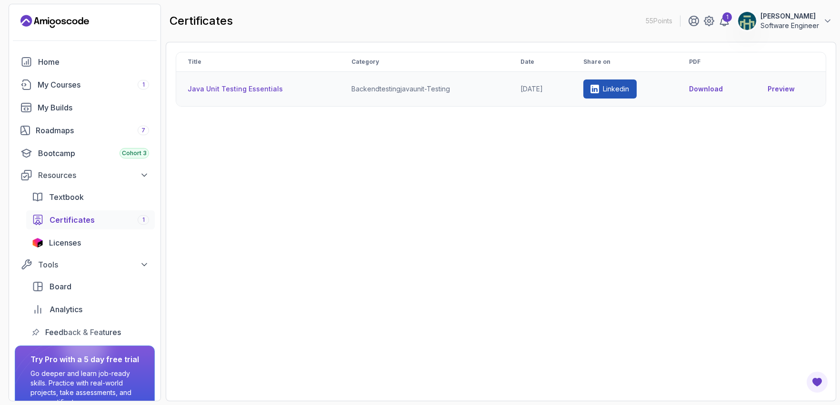
click at [792, 91] on link "Preview" at bounding box center [791, 89] width 47 height 10
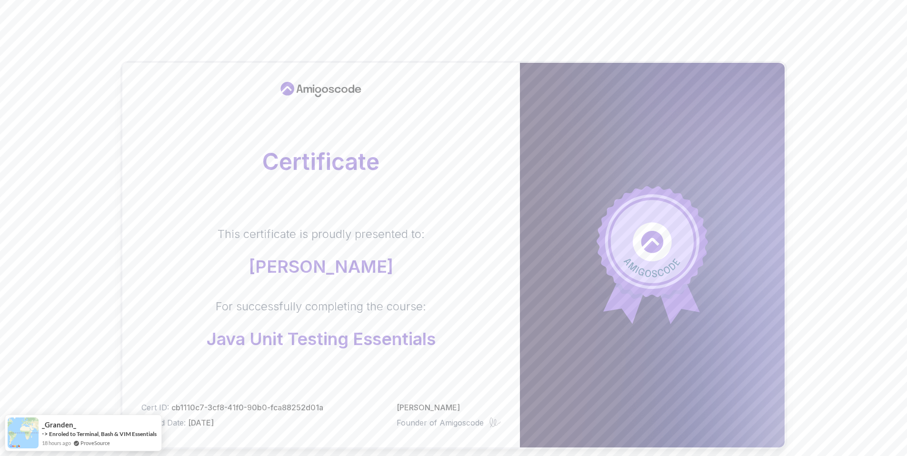
click at [56, 156] on div "Certificate This certificate is proudly presented to: [PERSON_NAME] For success…" at bounding box center [453, 301] width 907 height 603
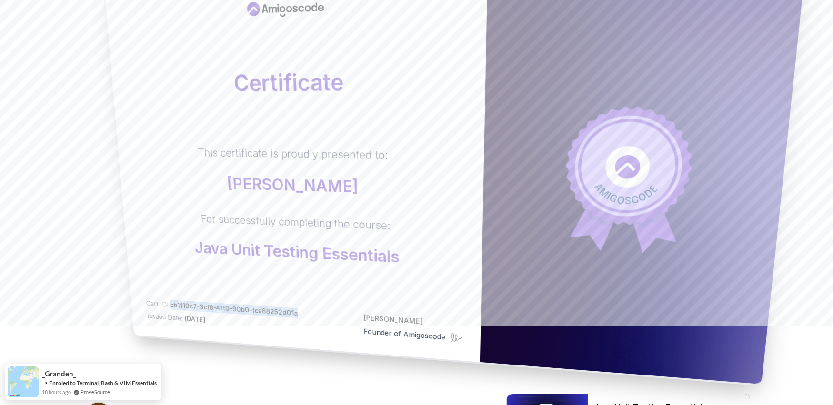
scroll to position [79, 0]
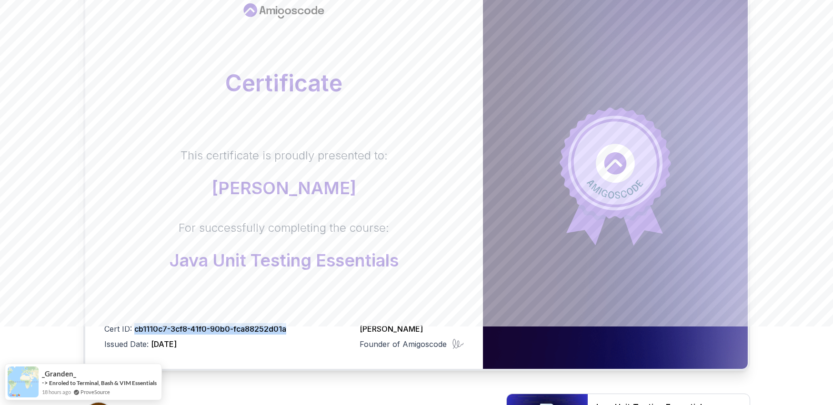
click at [553, 120] on body "Certificate This certificate is proudly presented to: Vladica Ivic For successf…" at bounding box center [416, 222] width 833 height 603
